Goal: Task Accomplishment & Management: Complete application form

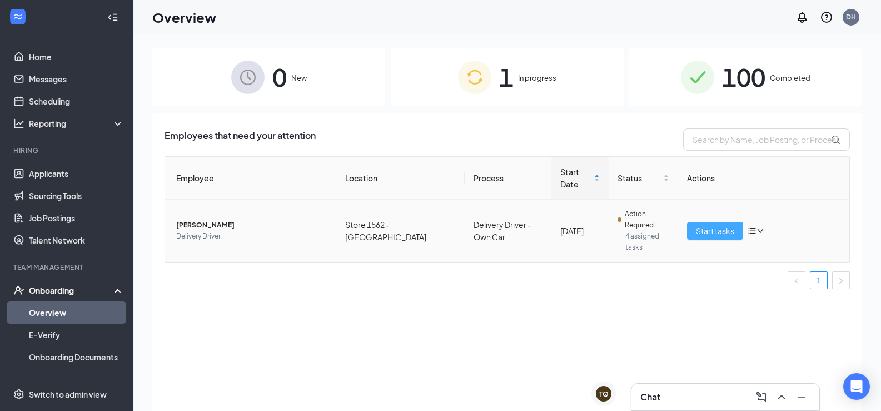
click at [718, 225] on span "Start tasks" at bounding box center [715, 231] width 38 height 12
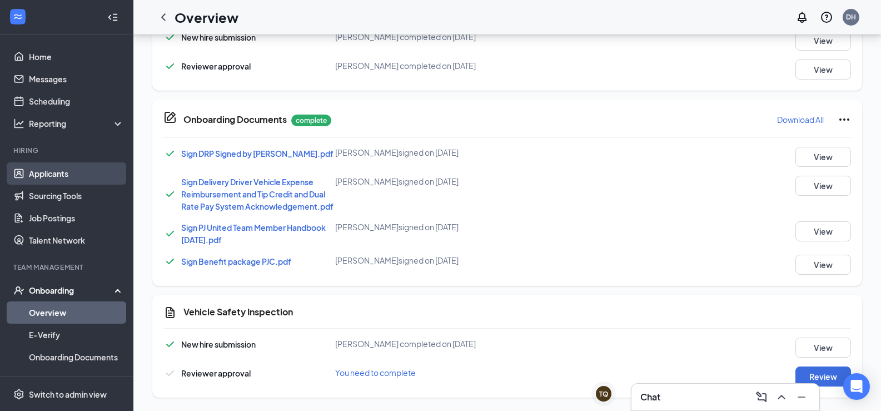
click at [53, 173] on link "Applicants" at bounding box center [76, 173] width 95 height 22
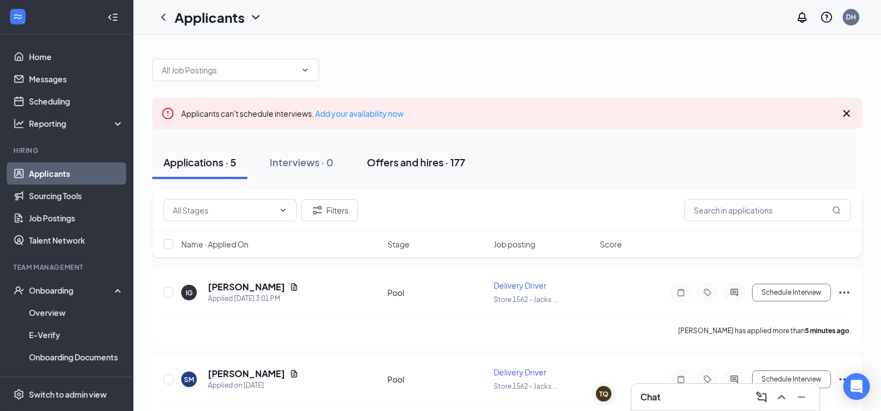
click at [413, 165] on div "Offers and hires · 177" at bounding box center [416, 162] width 98 height 14
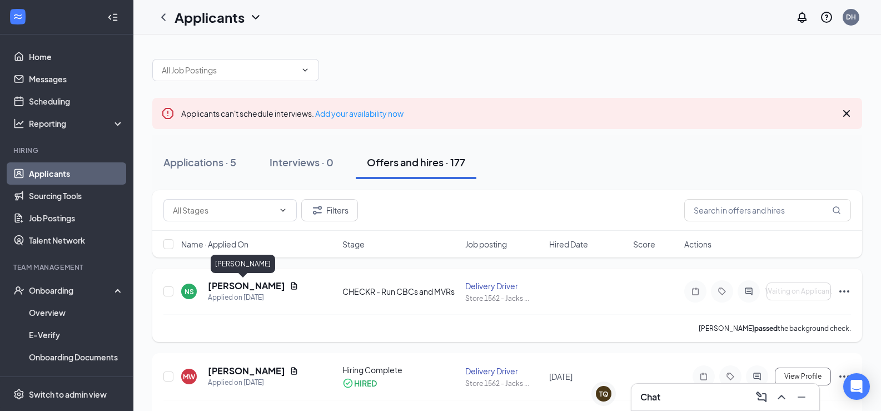
click at [243, 285] on h5 "[PERSON_NAME]" at bounding box center [246, 286] width 77 height 12
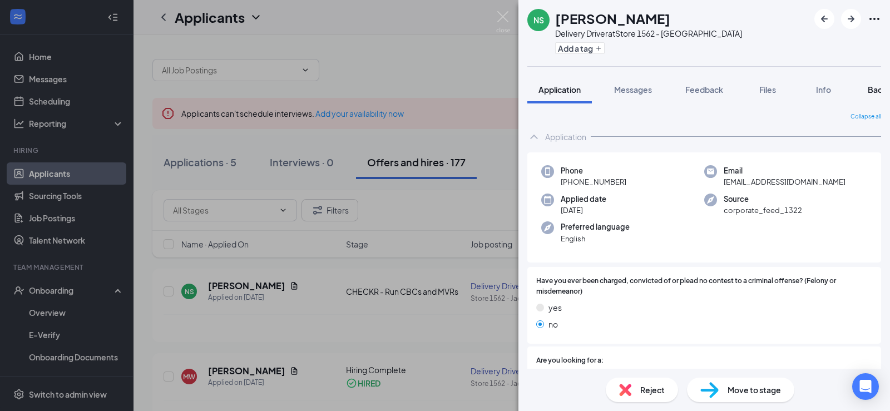
click at [880, 87] on span "Background" at bounding box center [890, 90] width 46 height 10
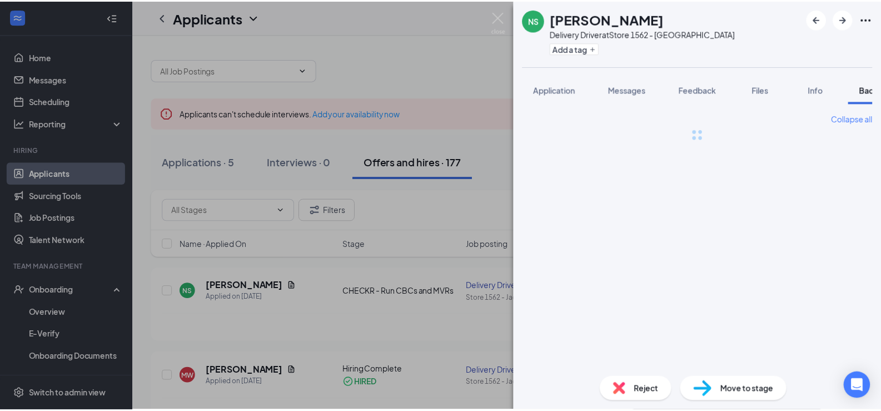
scroll to position [0, 46]
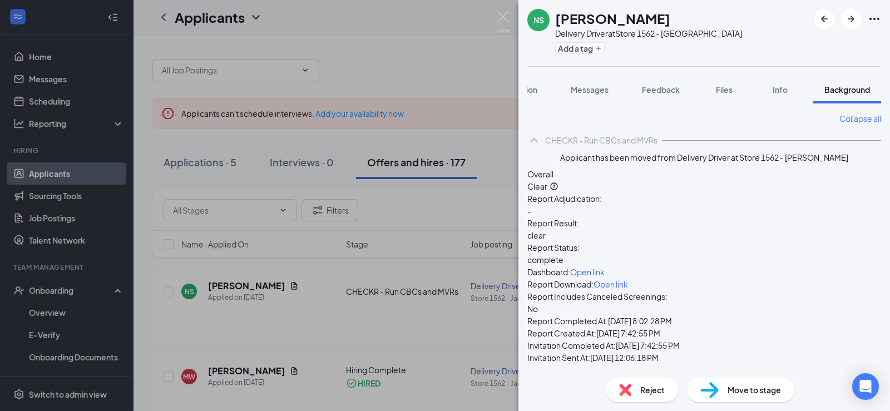
click at [741, 389] on span "Move to stage" at bounding box center [753, 390] width 53 height 12
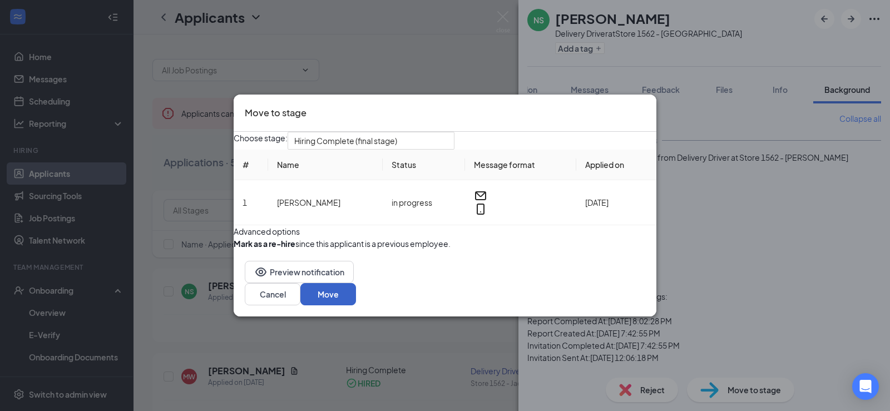
click at [356, 305] on button "Move" at bounding box center [328, 294] width 56 height 22
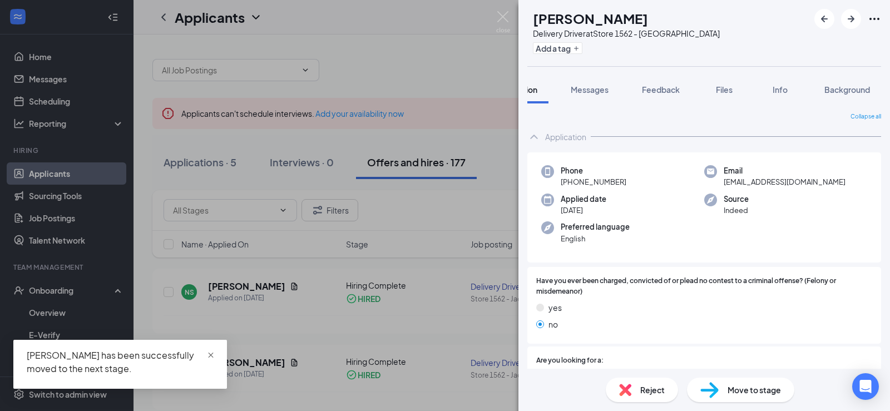
click at [209, 349] on link at bounding box center [211, 355] width 8 height 12
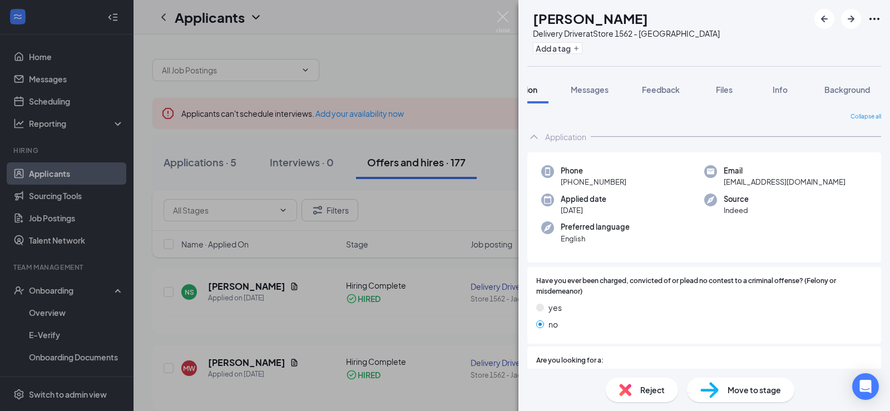
click at [58, 291] on div "MW [PERSON_NAME] Delivery Driver at Store 1562 - [PERSON_NAME] Add a tag Applic…" at bounding box center [445, 205] width 890 height 411
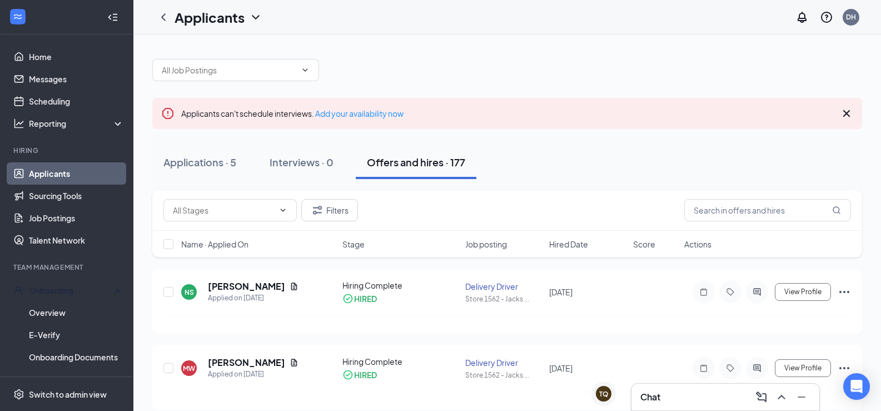
click at [58, 291] on div "Onboarding" at bounding box center [72, 290] width 86 height 11
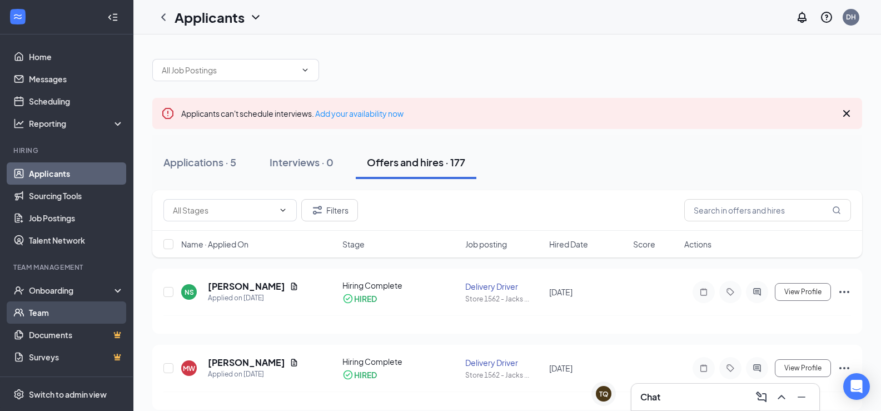
click at [56, 310] on link "Team" at bounding box center [76, 312] width 95 height 22
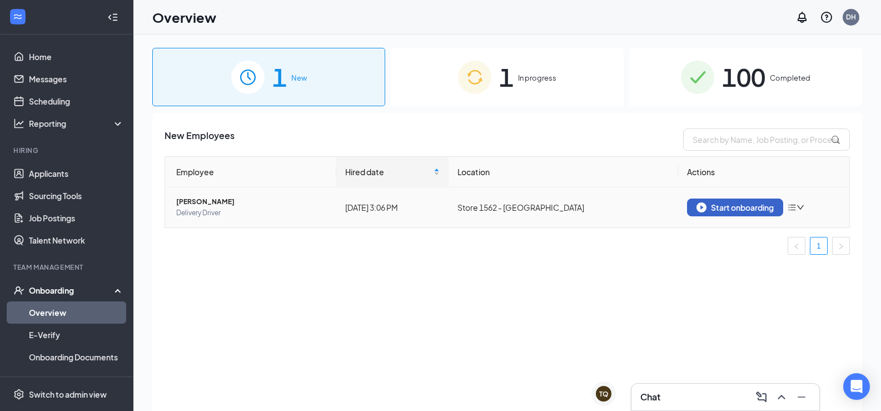
click at [722, 210] on div "Start onboarding" at bounding box center [735, 207] width 77 height 10
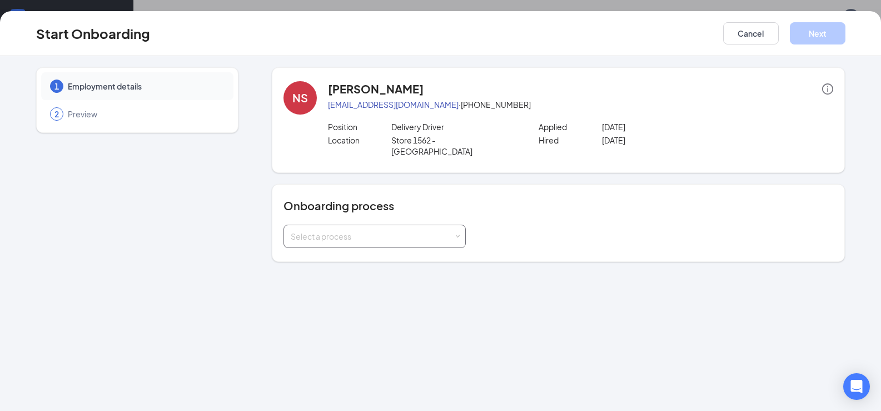
click at [457, 234] on span at bounding box center [457, 236] width 5 height 5
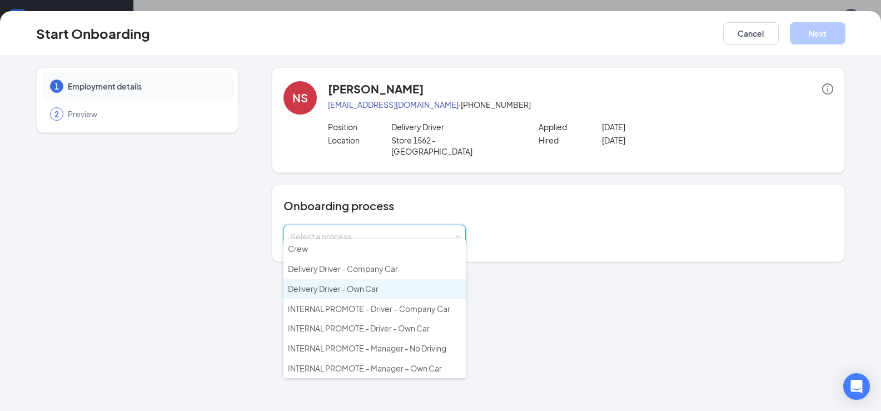
click at [412, 287] on li "Delivery Driver - Own Car" at bounding box center [375, 289] width 182 height 20
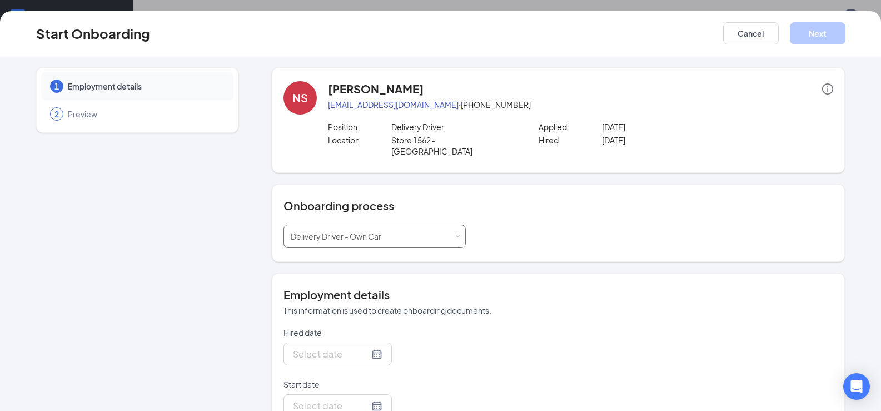
type input "[DATE]"
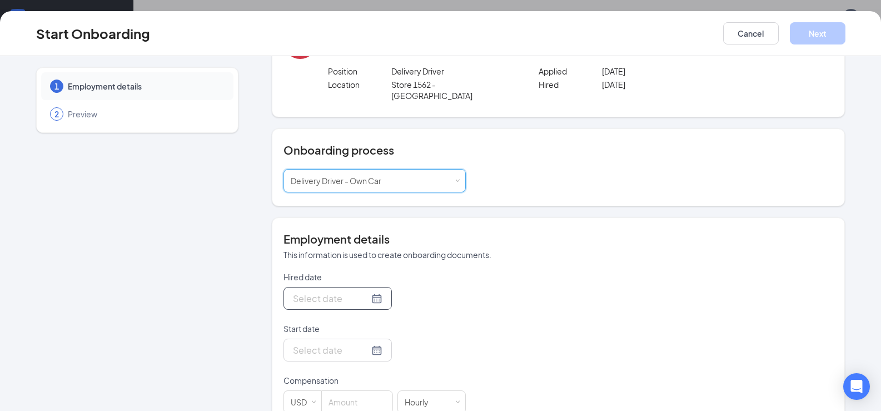
click at [361, 291] on div at bounding box center [338, 298] width 90 height 14
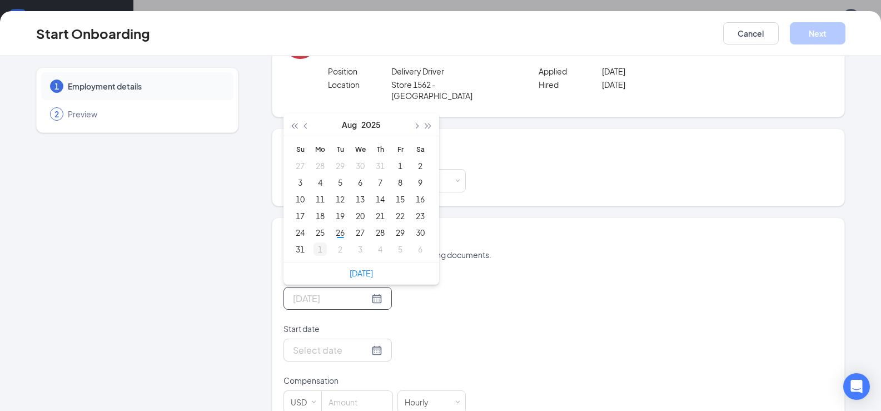
type input "Sep 1, 2025"
click at [315, 242] on div "1" at bounding box center [320, 248] width 13 height 13
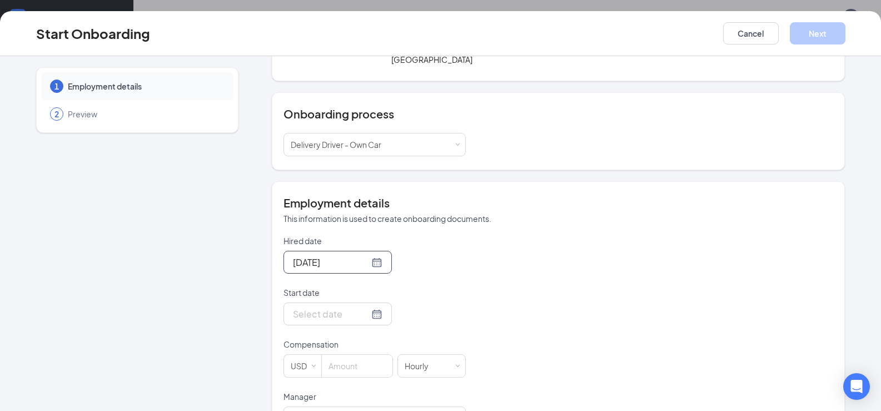
scroll to position [111, 0]
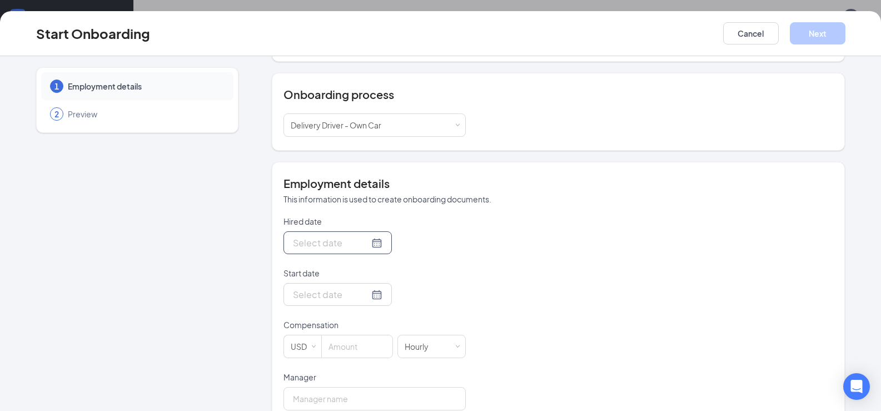
click at [365, 236] on div at bounding box center [338, 243] width 90 height 14
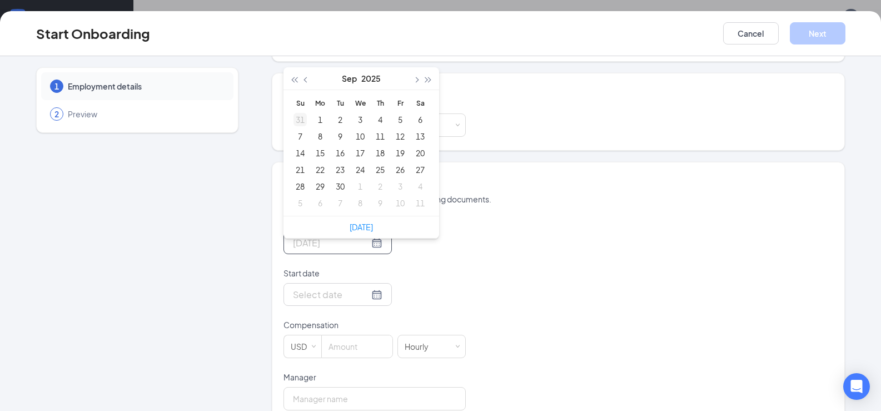
type input "Aug 31, 2025"
click at [304, 77] on span "button" at bounding box center [307, 80] width 6 height 6
type input "[DATE]"
click at [337, 180] on div "26" at bounding box center [340, 186] width 13 height 13
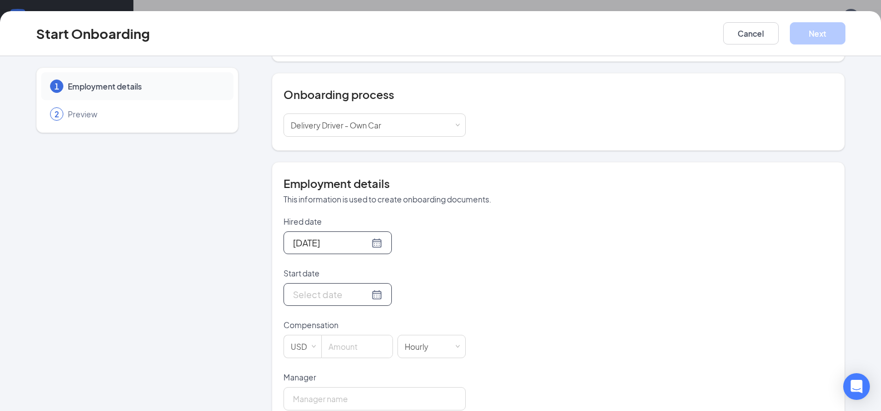
click at [365, 287] on div at bounding box center [338, 294] width 90 height 14
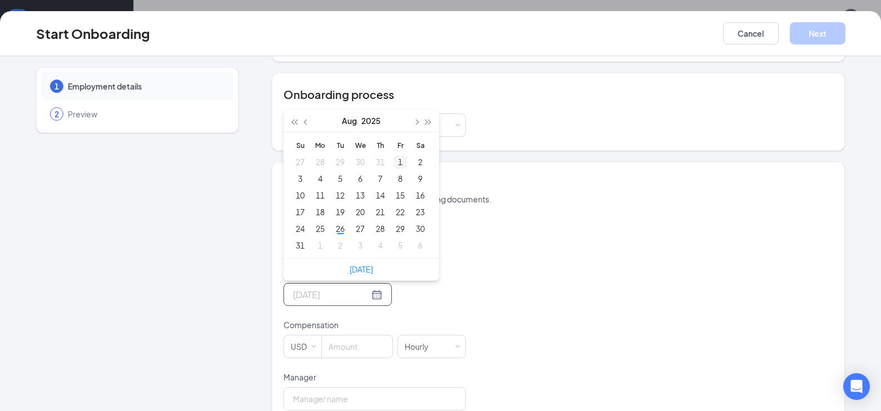
type input "Aug 1, 2025"
click at [396, 155] on div "1" at bounding box center [400, 161] width 13 height 13
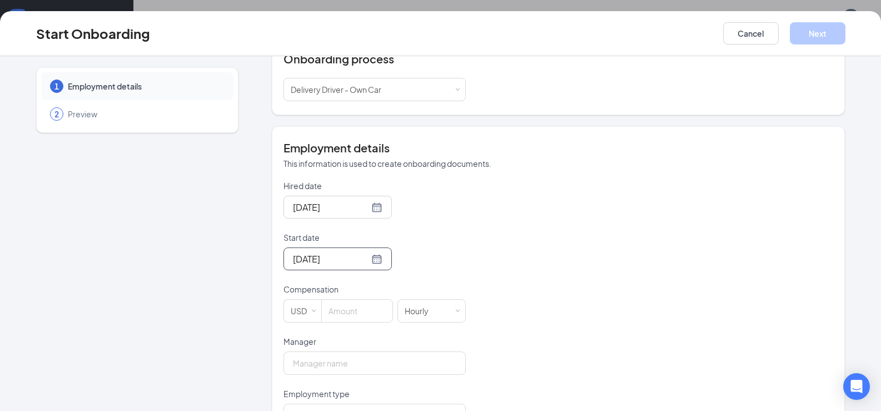
scroll to position [167, 0]
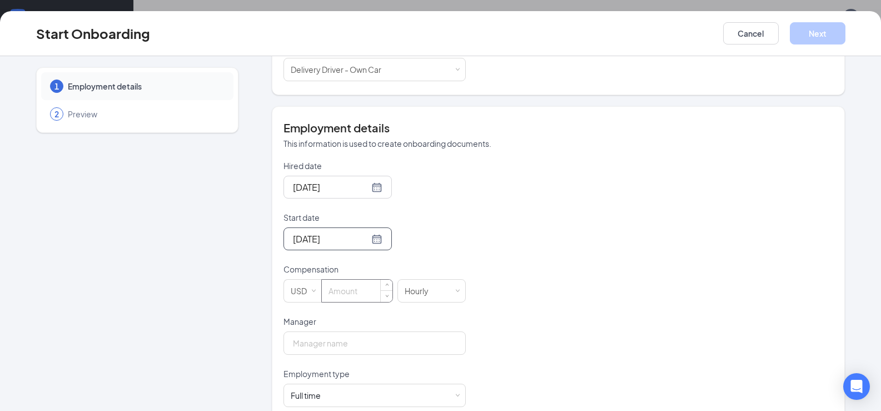
click at [352, 280] on input at bounding box center [357, 291] width 71 height 22
type input "8"
click at [338, 335] on input "Manager" at bounding box center [375, 342] width 182 height 23
type input "Dorothy Holton"
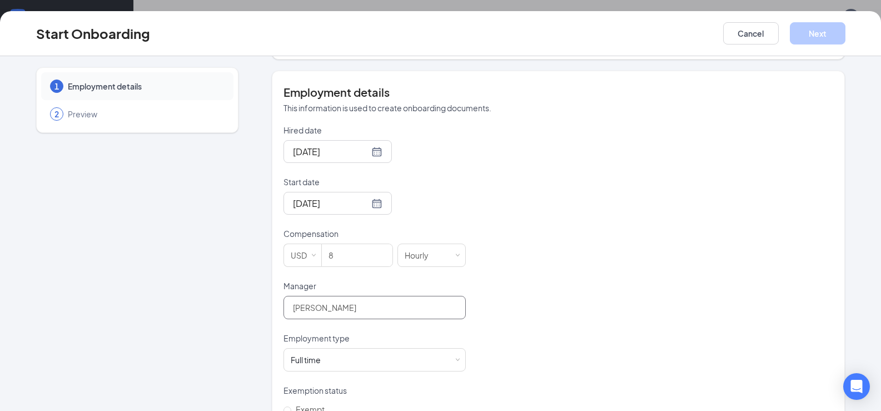
scroll to position [222, 0]
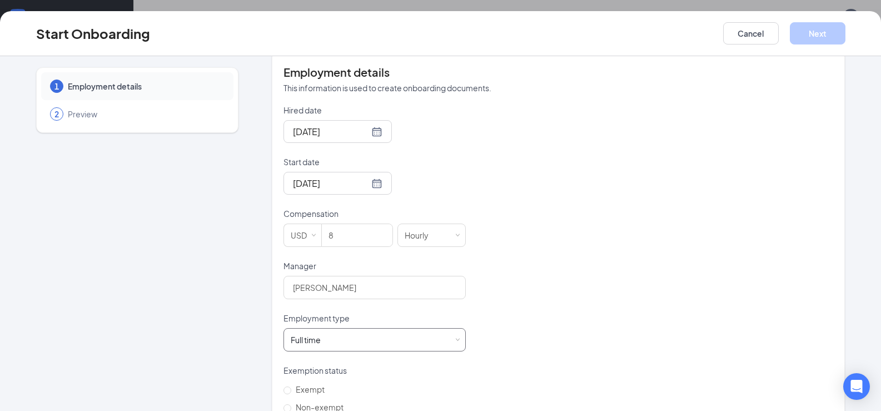
click at [386, 329] on div "Full time Works 30+ hours per week and is reasonably expected to work" at bounding box center [375, 340] width 168 height 22
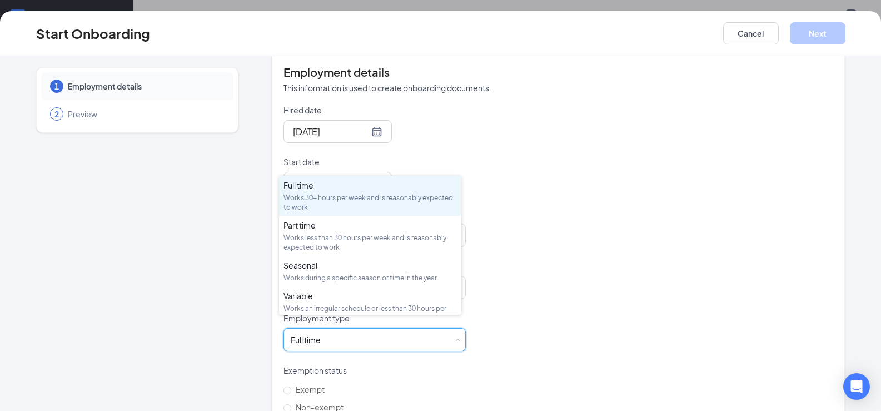
click at [382, 380] on div "Exempt Non-exempt" at bounding box center [375, 398] width 182 height 36
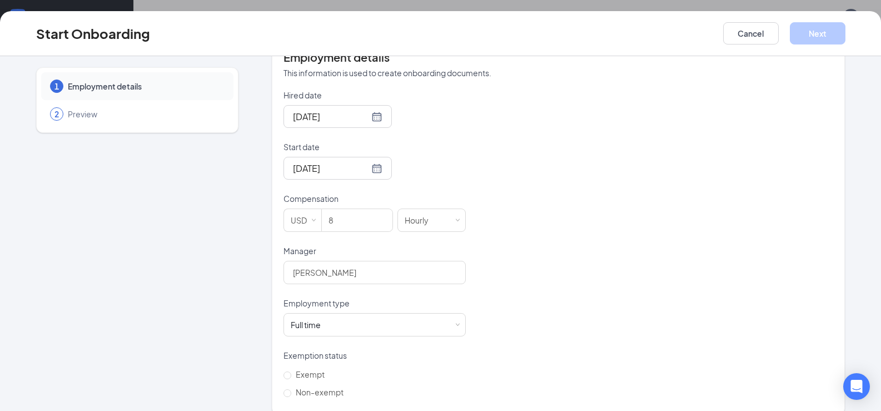
scroll to position [241, 0]
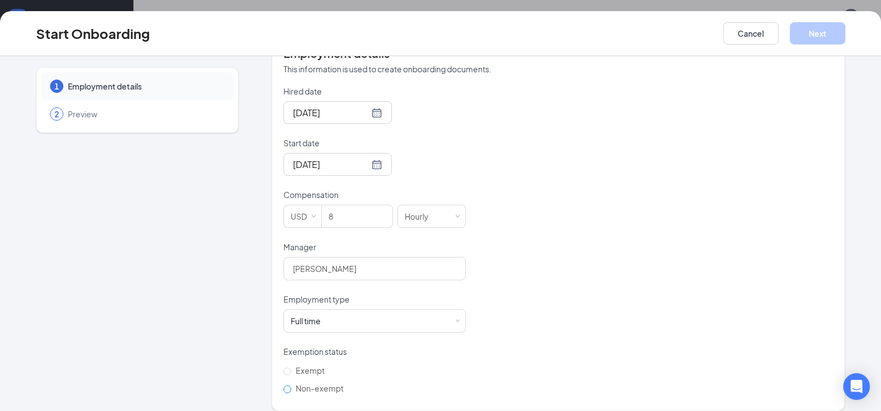
drag, startPoint x: 281, startPoint y: 376, endPoint x: 300, endPoint y: 371, distance: 20.1
click at [284, 385] on input "Non-exempt" at bounding box center [288, 389] width 8 height 8
radio input "true"
click at [810, 28] on button "Next" at bounding box center [818, 33] width 56 height 22
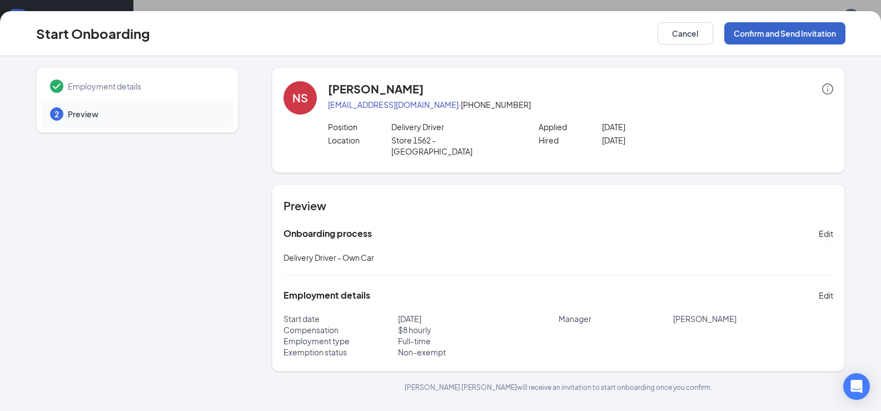
click at [773, 35] on button "Confirm and Send Invitation" at bounding box center [784, 33] width 121 height 22
